Goal: Find specific page/section: Find specific page/section

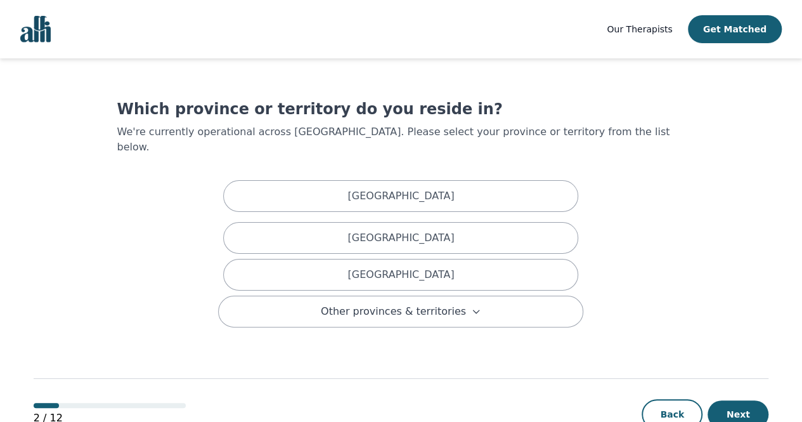
click at [37, 34] on img "Global" at bounding box center [35, 29] width 30 height 27
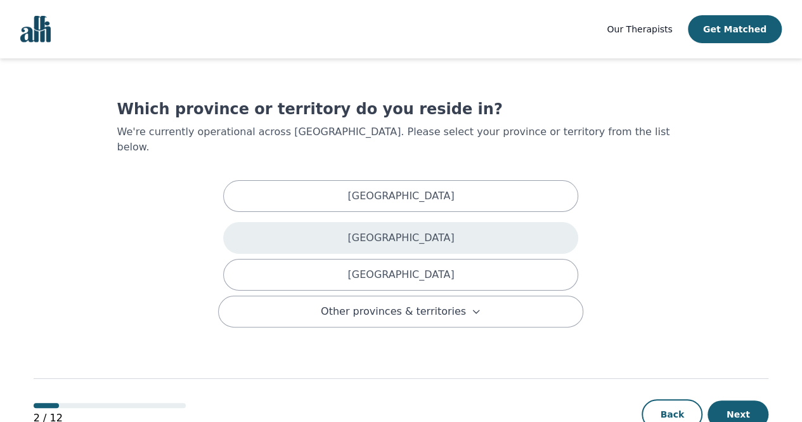
click at [491, 222] on div "[GEOGRAPHIC_DATA]" at bounding box center [400, 238] width 355 height 32
